Goal: Navigation & Orientation: Go to known website

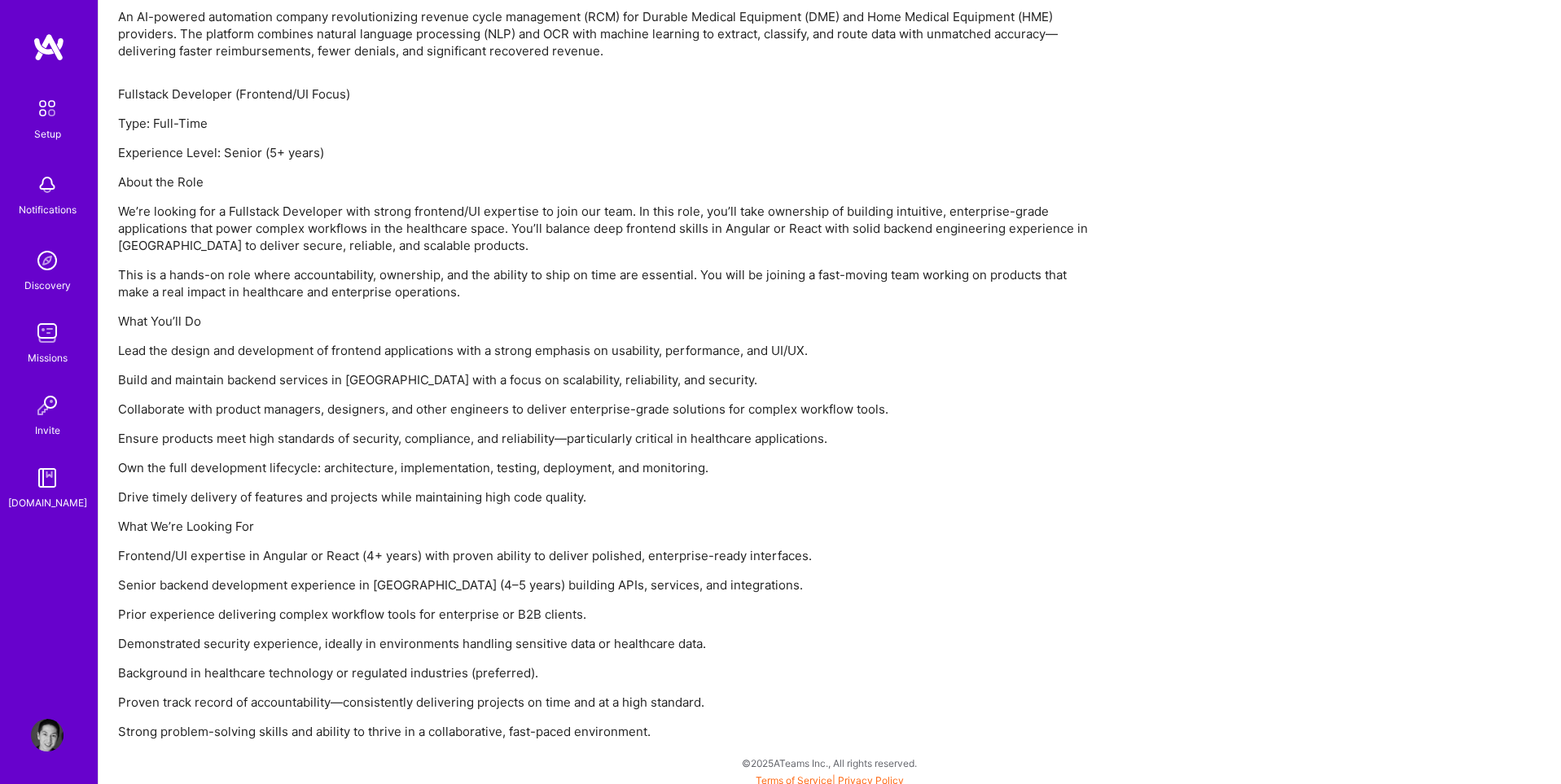
scroll to position [1111, 0]
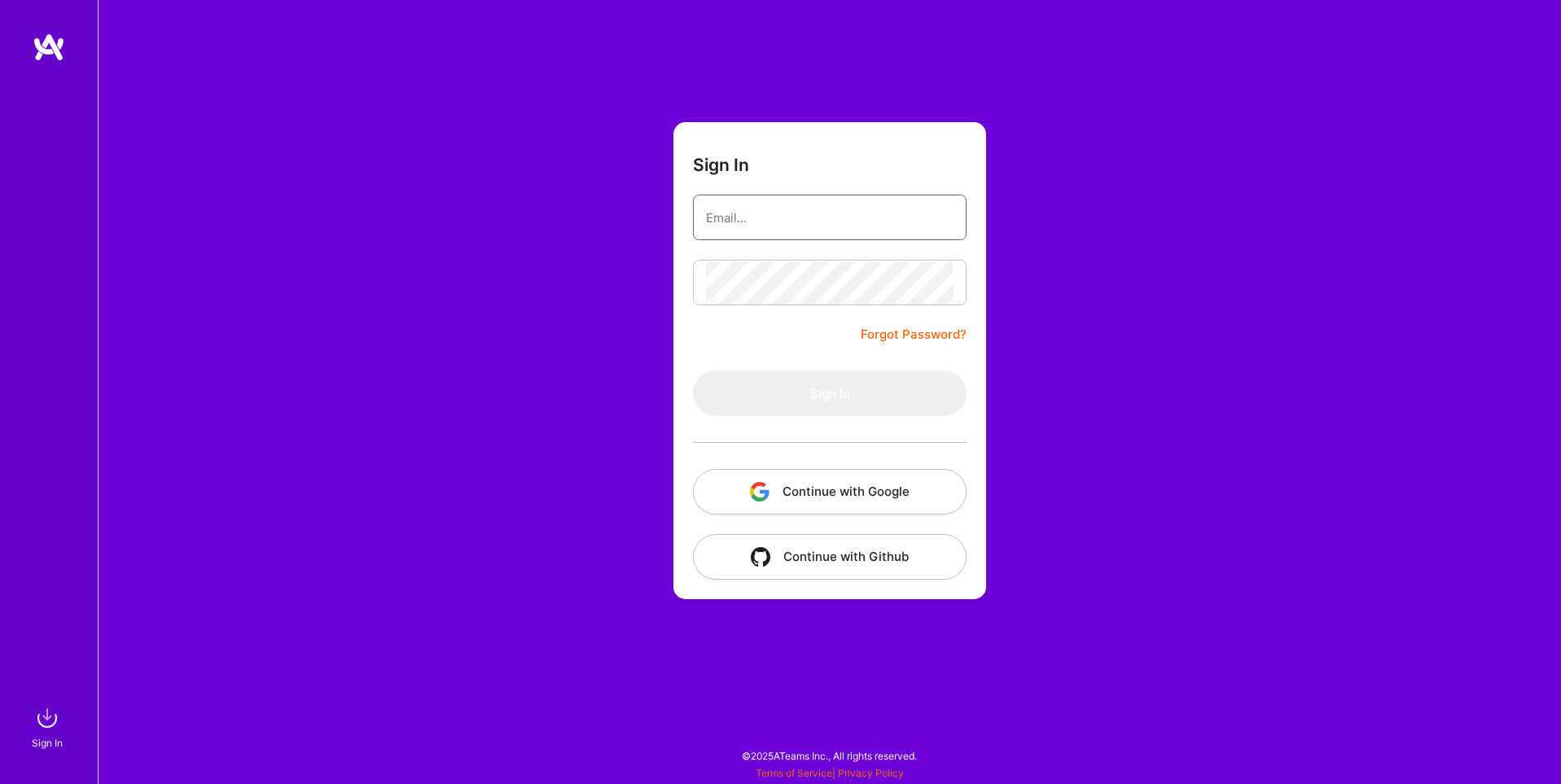
type input "[EMAIL_ADDRESS][DOMAIN_NAME]"
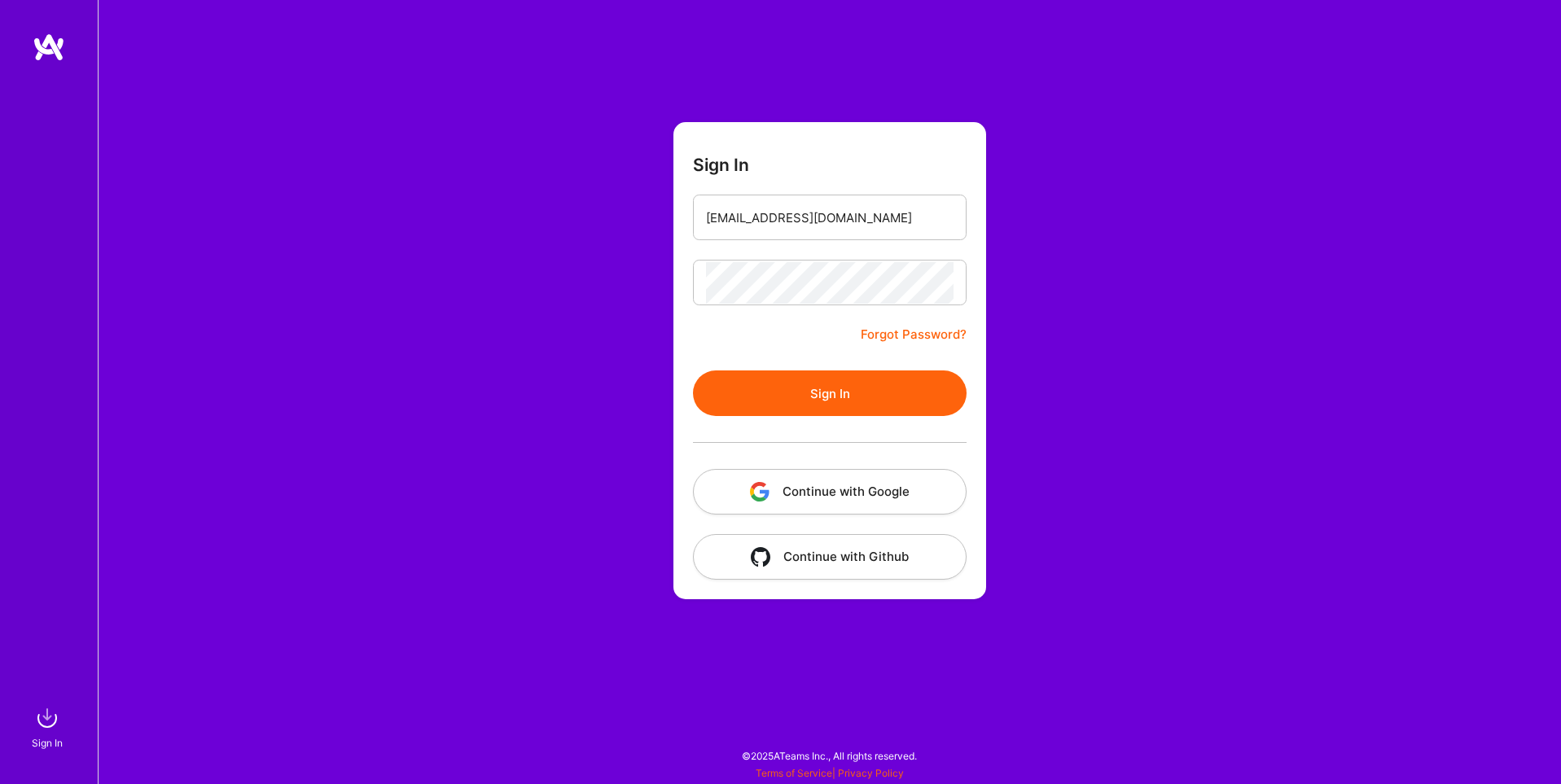
click at [820, 486] on button "Continue with Google" at bounding box center [830, 492] width 273 height 46
